Goal: Task Accomplishment & Management: Manage account settings

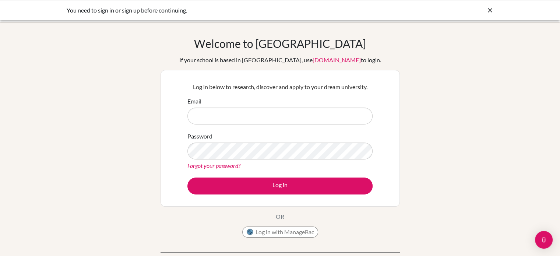
click at [225, 112] on input "Email" at bounding box center [279, 116] width 185 height 17
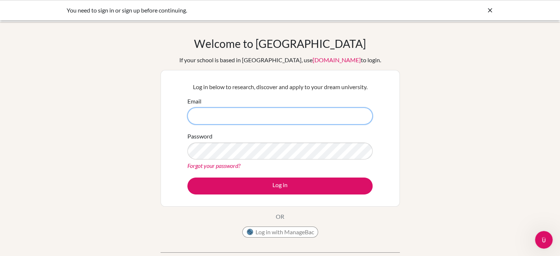
click at [215, 117] on input "Email" at bounding box center [279, 116] width 185 height 17
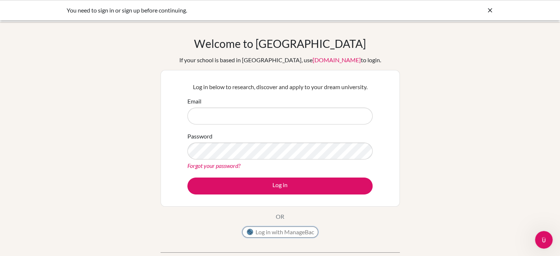
click at [264, 230] on button "Log in with ManageBac" at bounding box center [280, 232] width 76 height 11
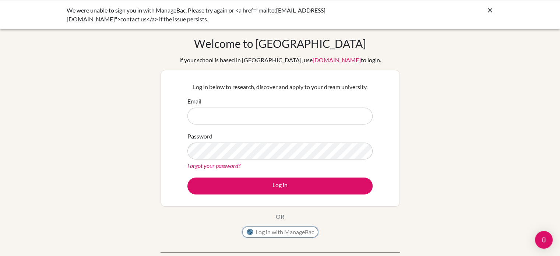
click at [264, 235] on button "Log in with ManageBac" at bounding box center [280, 232] width 76 height 11
click at [220, 122] on input "Email" at bounding box center [279, 116] width 185 height 17
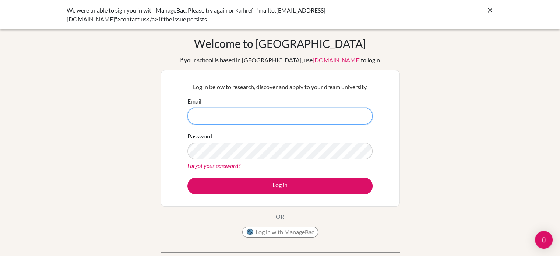
click at [202, 112] on input "Email" at bounding box center [279, 116] width 185 height 17
type input "aaryavbhattacharya@victoriouskidsseducares.org"
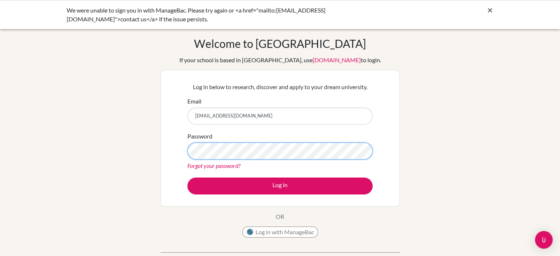
click at [187, 178] on button "Log in" at bounding box center [279, 186] width 185 height 17
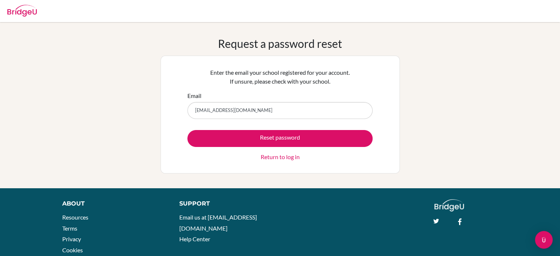
type input "aaryavbhattacharya@victoriouskidsseducares.org"
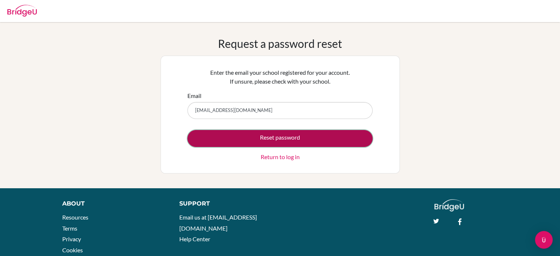
click at [277, 137] on button "Reset password" at bounding box center [279, 138] width 185 height 17
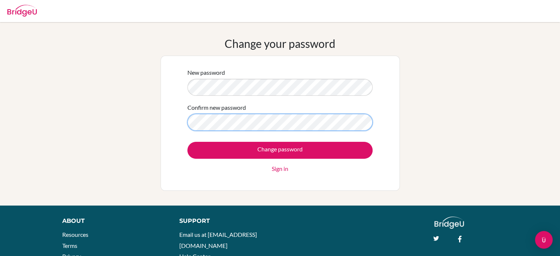
click at [187, 142] on input "Change password" at bounding box center [279, 150] width 185 height 17
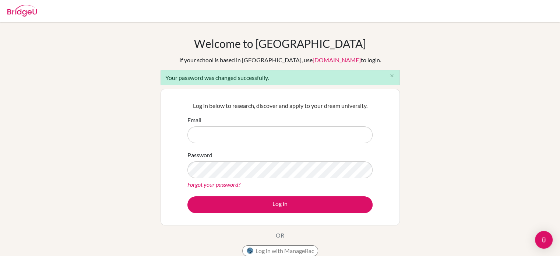
click at [283, 141] on input "Email" at bounding box center [279, 134] width 185 height 17
type input "[EMAIL_ADDRESS][DOMAIN_NAME]"
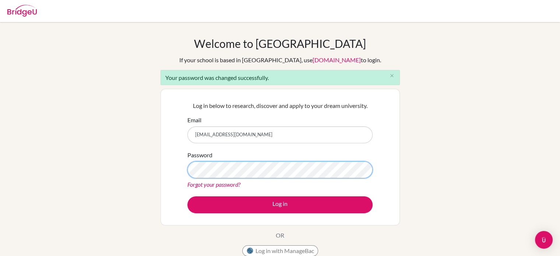
click at [187, 196] on button "Log in" at bounding box center [279, 204] width 185 height 17
